Goal: Find specific page/section: Find specific page/section

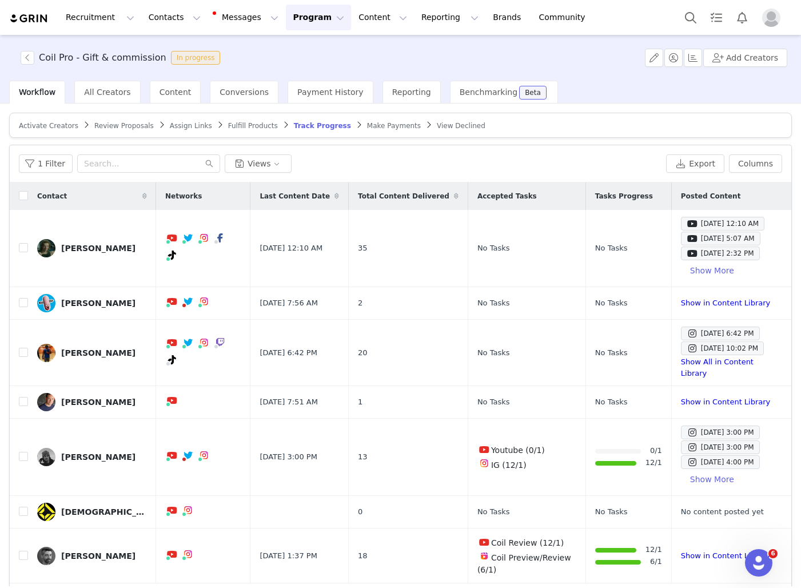
click at [351, 162] on div "1 Filter Views" at bounding box center [340, 163] width 643 height 18
click at [295, 19] on button "Program Program" at bounding box center [318, 18] width 65 height 26
click at [293, 50] on p "Activations" at bounding box center [299, 51] width 44 height 12
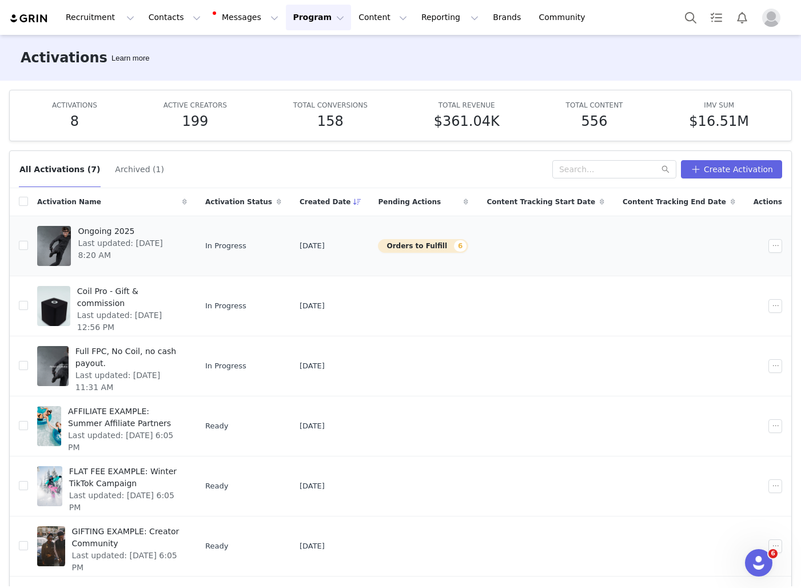
click at [159, 233] on span "Ongoing 2025" at bounding box center [129, 231] width 102 height 12
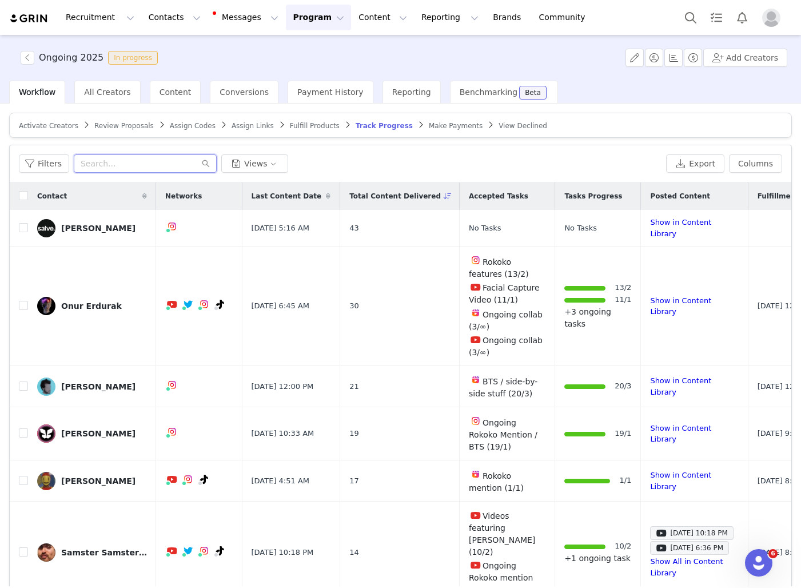
click at [112, 160] on input "text" at bounding box center [145, 163] width 143 height 18
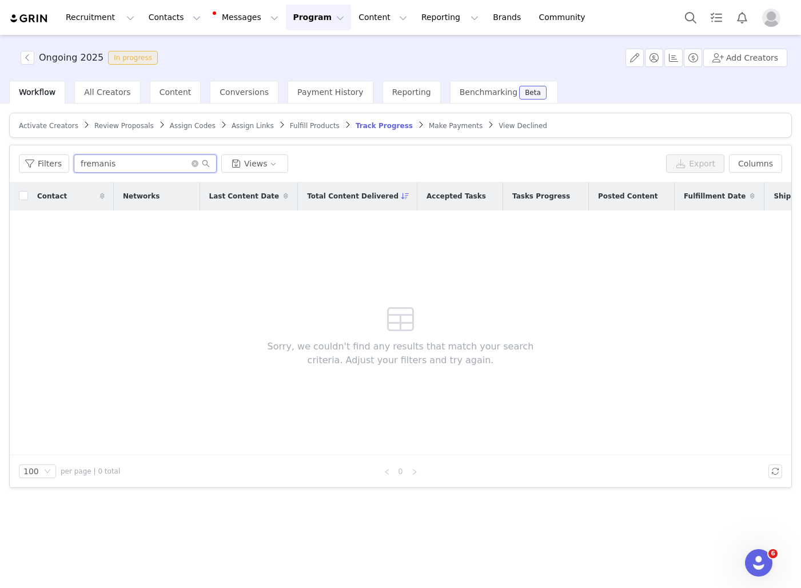
click at [112, 162] on input "fremanis" at bounding box center [145, 163] width 143 height 18
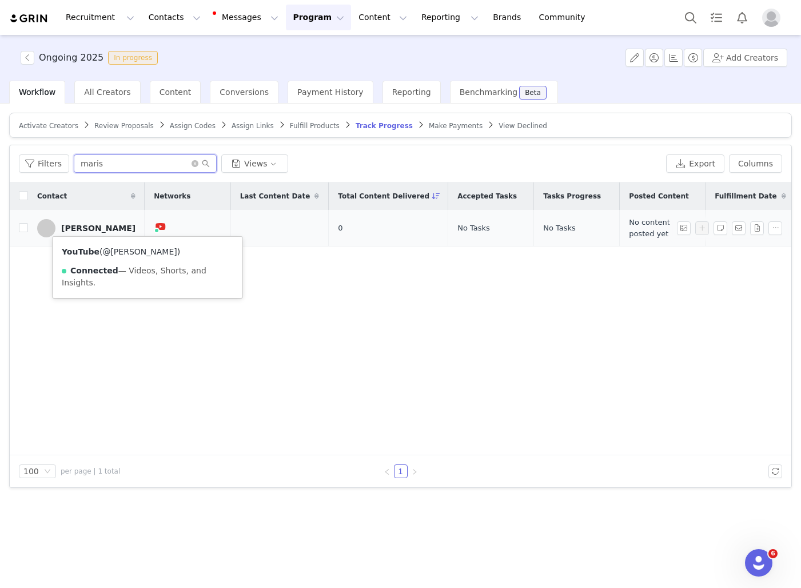
type input "maris"
click at [137, 249] on link "@[PERSON_NAME]" at bounding box center [139, 251] width 74 height 9
click at [236, 324] on div "Contact Networks Last Content Date Total Content Delivered Accepted Tasks Tasks…" at bounding box center [401, 318] width 782 height 273
